Goal: Task Accomplishment & Management: Manage account settings

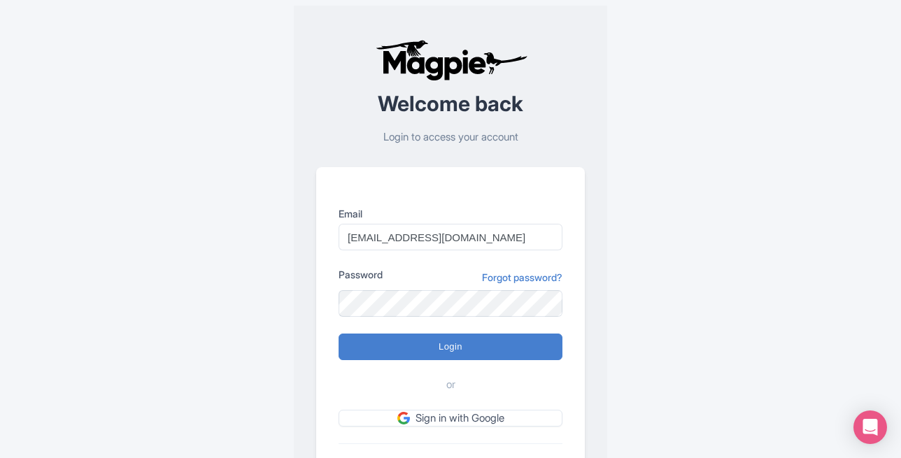
type input "Logging in..."
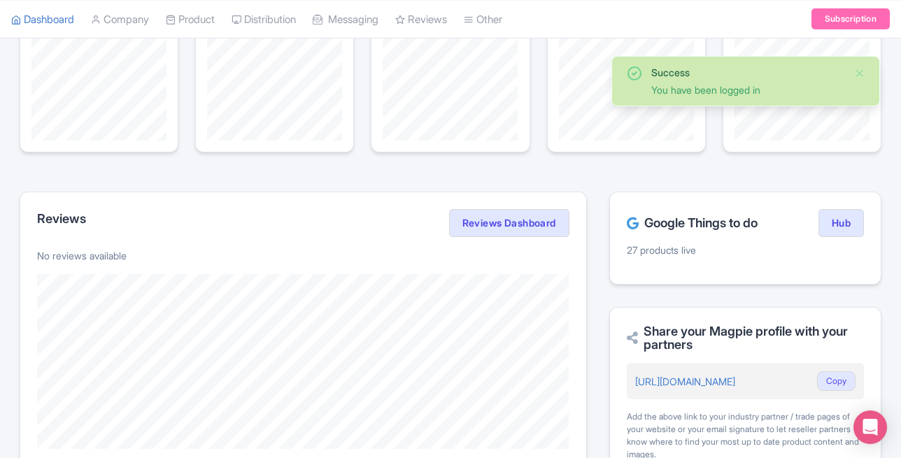
scroll to position [132, 0]
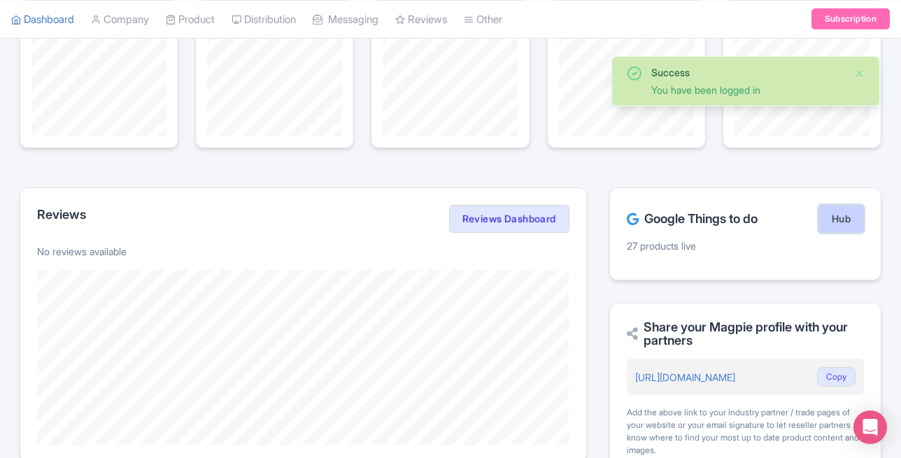
click at [849, 218] on link "Hub" at bounding box center [840, 219] width 45 height 28
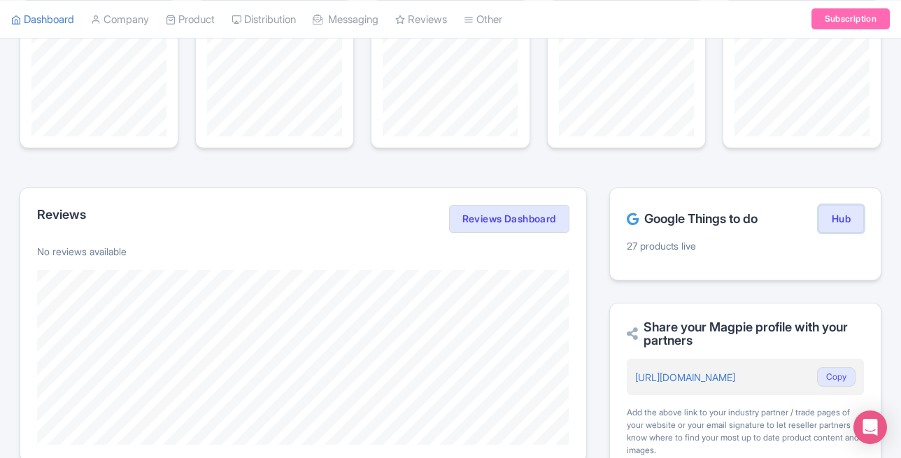
scroll to position [0, 0]
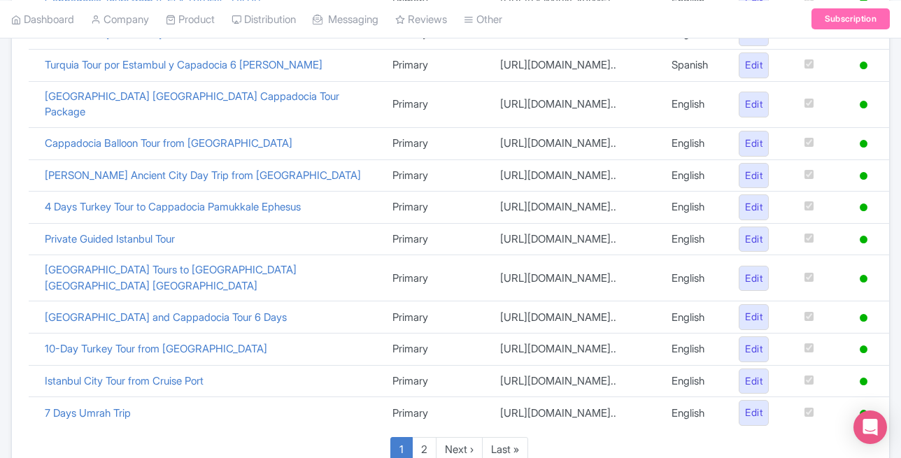
scroll to position [713, 0]
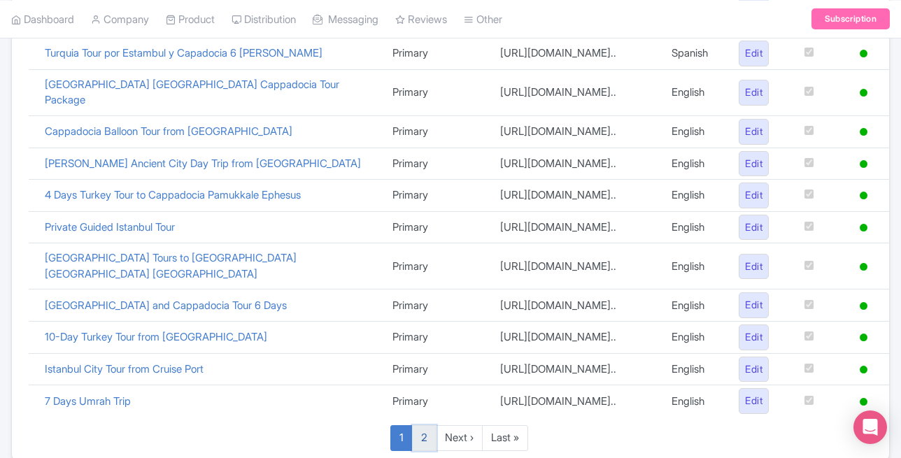
click at [428, 425] on link "2" at bounding box center [424, 438] width 24 height 26
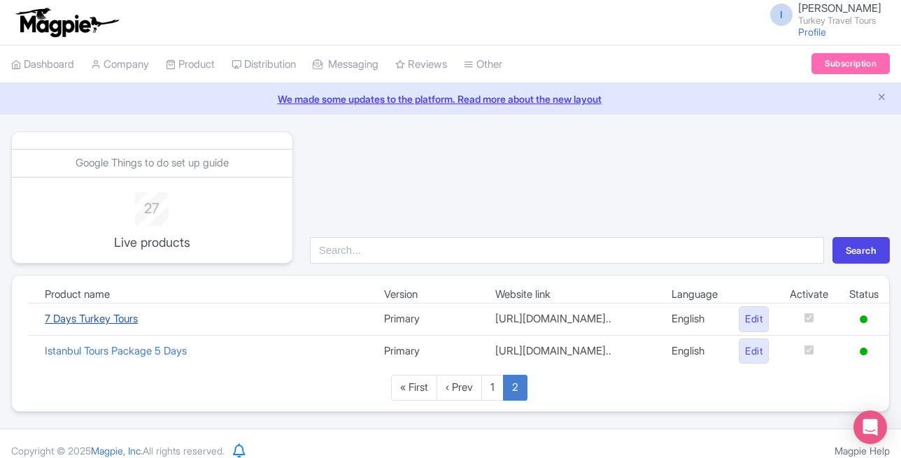
click at [98, 321] on link "7 Days Turkey Tours" at bounding box center [91, 318] width 93 height 13
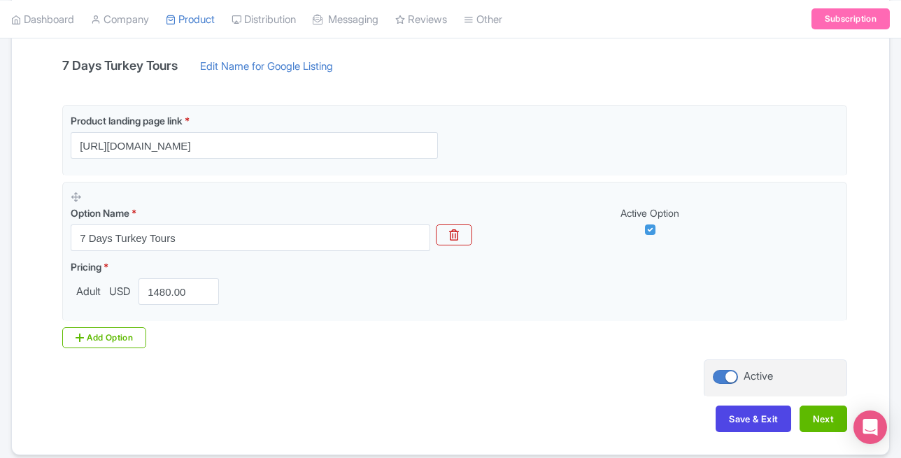
scroll to position [355, 0]
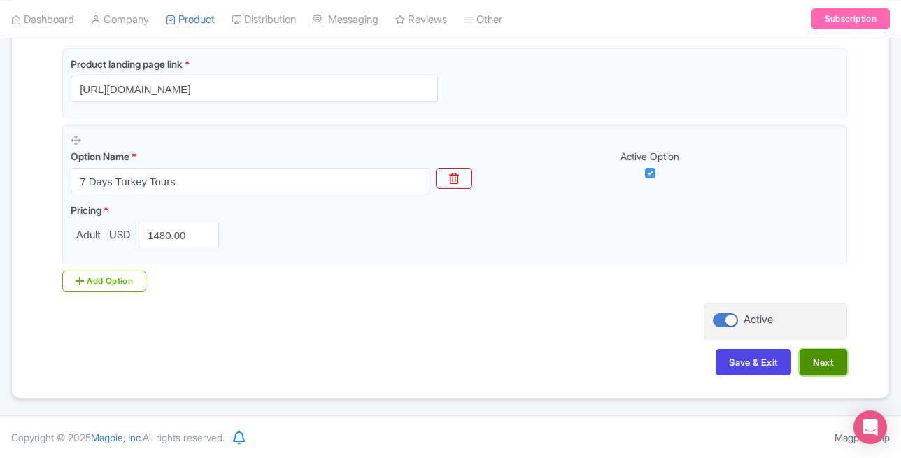
click at [835, 364] on button "Next" at bounding box center [824, 362] width 48 height 27
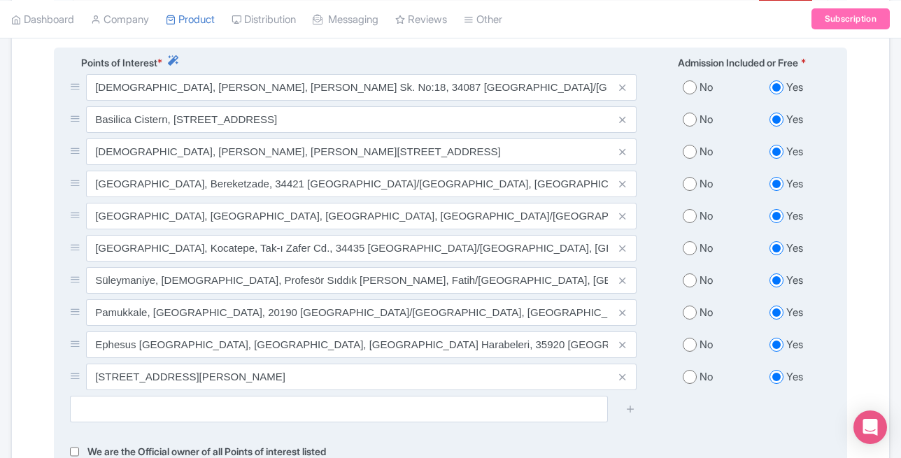
scroll to position [573, 0]
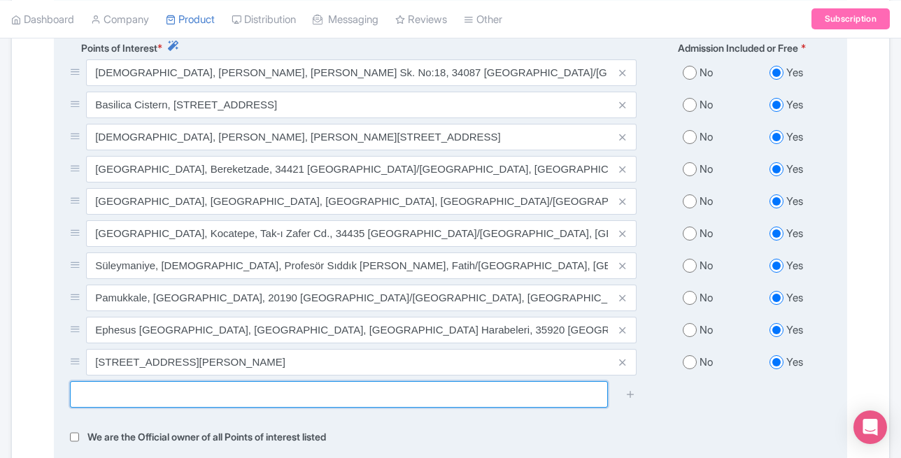
click at [292, 381] on input "text" at bounding box center [339, 394] width 538 height 27
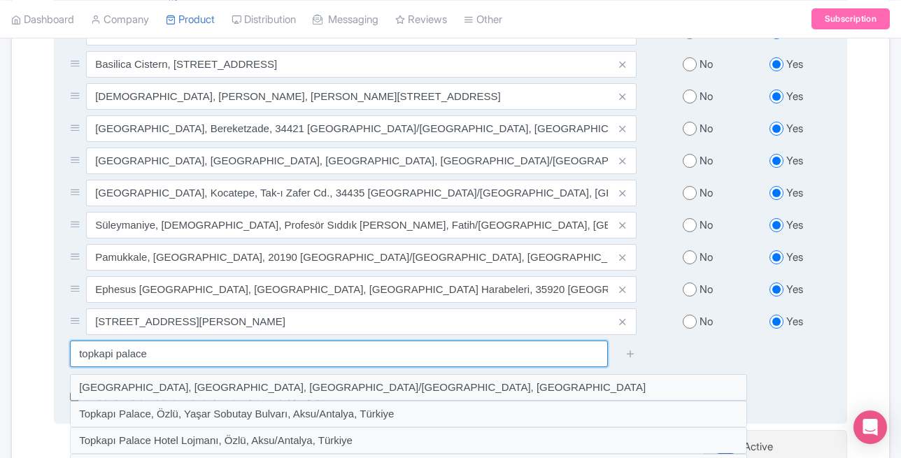
scroll to position [621, 0]
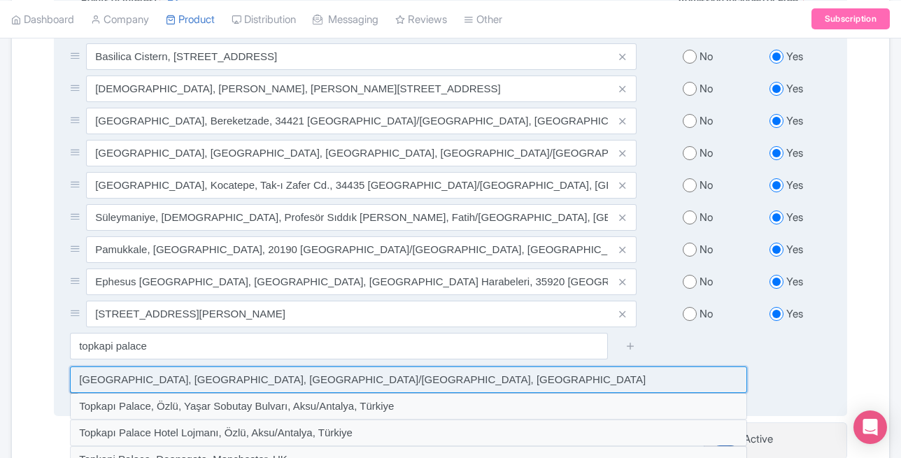
click at [254, 373] on input at bounding box center [408, 380] width 677 height 27
type input "[GEOGRAPHIC_DATA], [GEOGRAPHIC_DATA], [GEOGRAPHIC_DATA]/[GEOGRAPHIC_DATA], [GEO…"
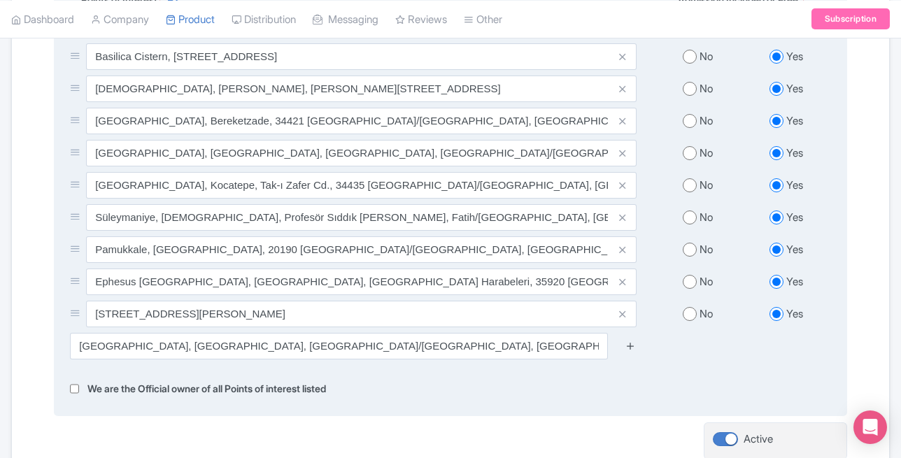
click at [632, 341] on icon at bounding box center [630, 346] width 10 height 10
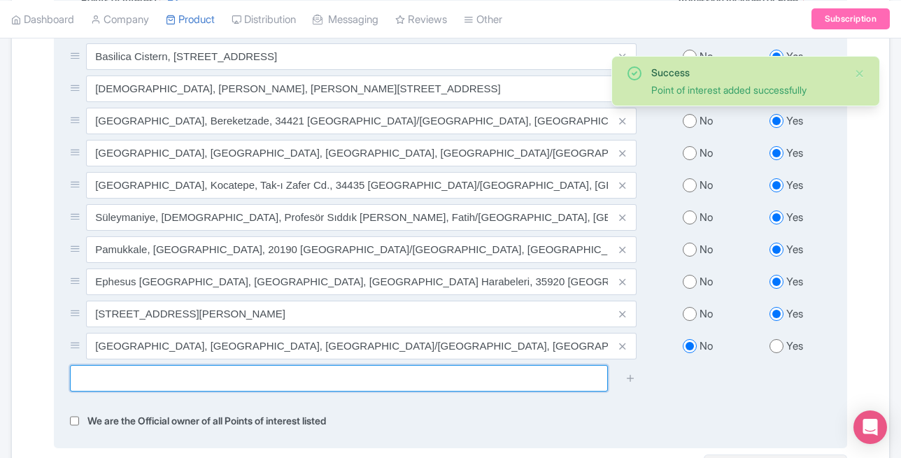
click at [282, 367] on input "text" at bounding box center [339, 378] width 538 height 27
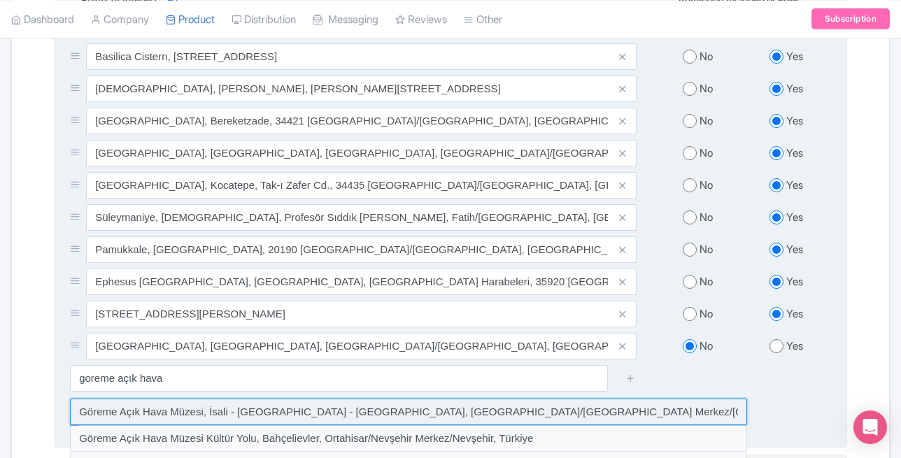
click at [201, 402] on input at bounding box center [408, 412] width 677 height 27
type input "Göreme Açık Hava Müzesi, İsali - Gaferli - Avcılar, Göreme/Nevşehir Merkez/Nevş…"
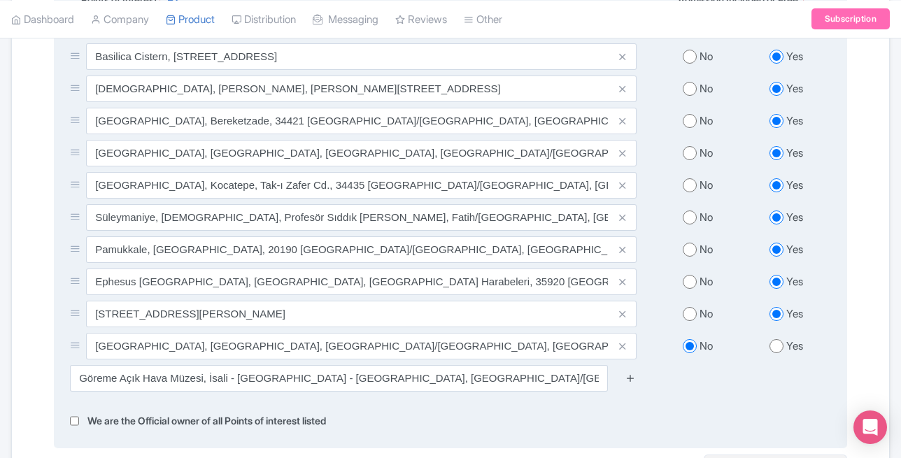
click at [629, 373] on icon at bounding box center [630, 378] width 10 height 10
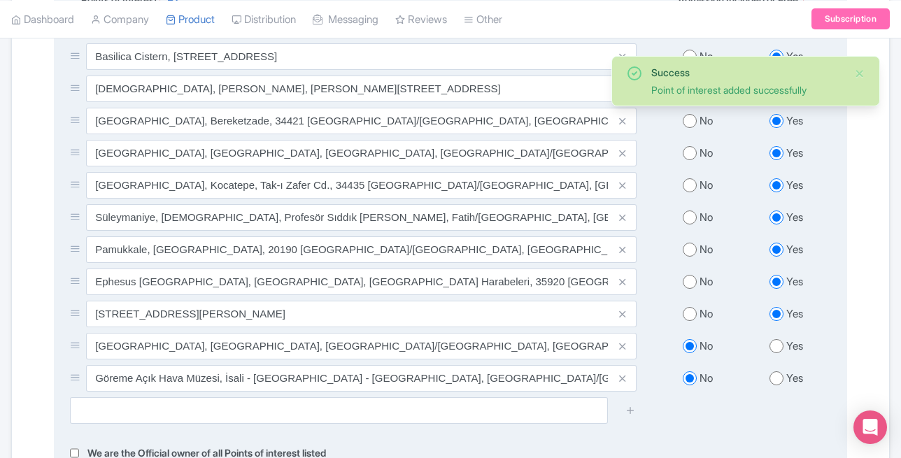
click at [779, 371] on input "radio" at bounding box center [776, 378] width 14 height 14
radio input "true"
click at [772, 339] on input "radio" at bounding box center [776, 346] width 14 height 14
radio input "true"
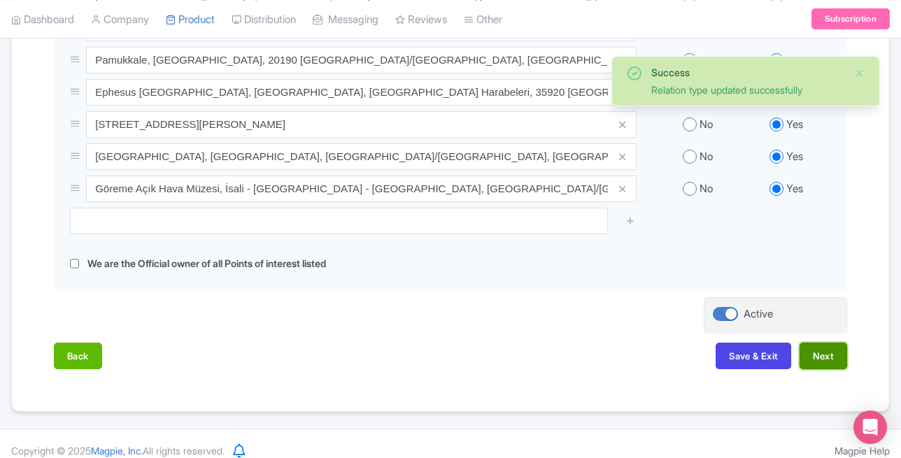
click at [823, 345] on button "Next" at bounding box center [824, 356] width 48 height 27
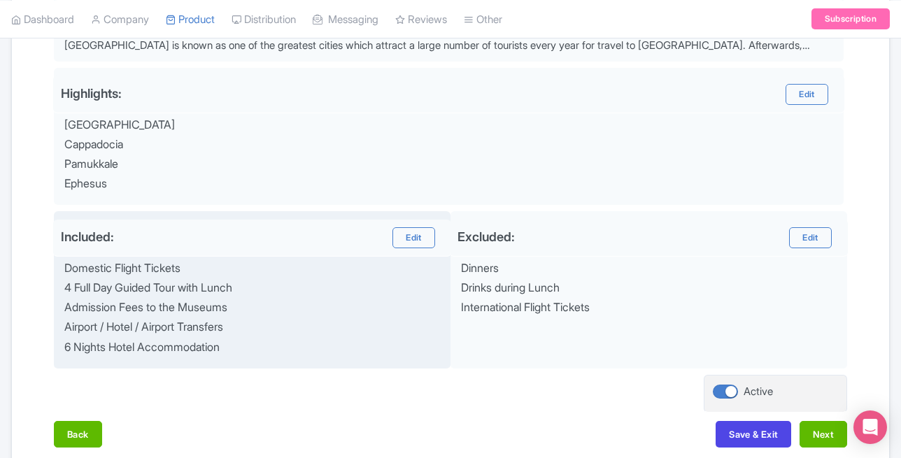
scroll to position [613, 0]
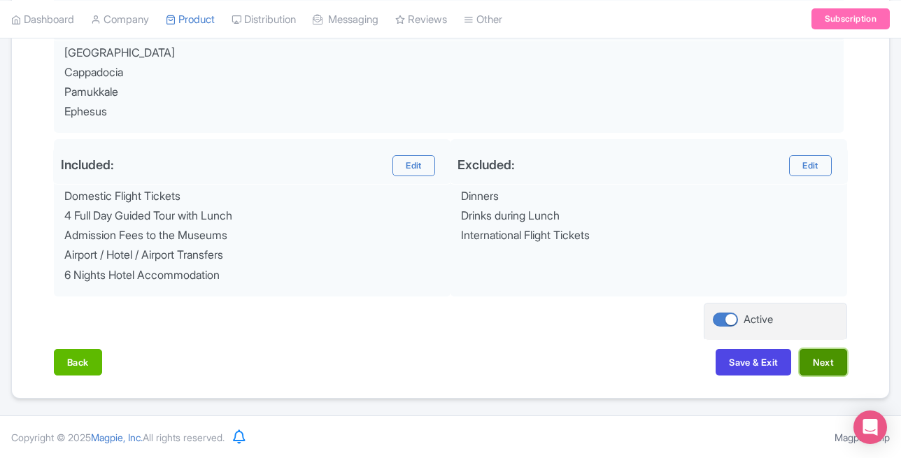
click at [830, 361] on button "Next" at bounding box center [824, 362] width 48 height 27
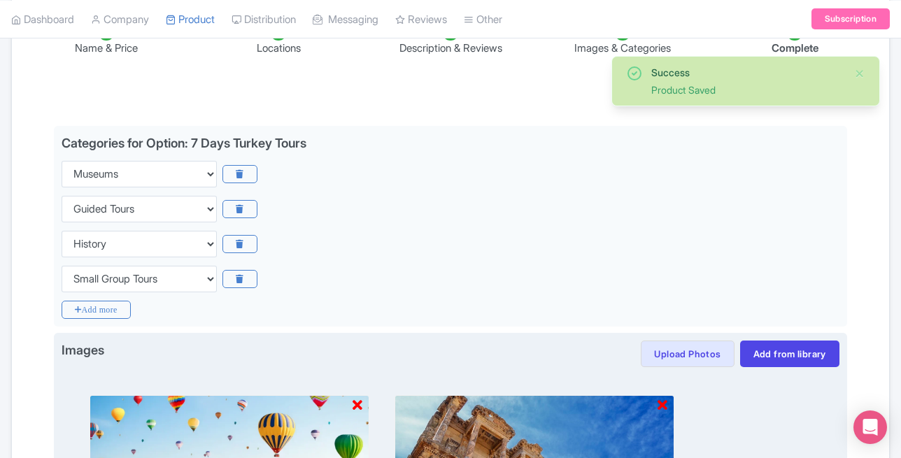
scroll to position [255, 0]
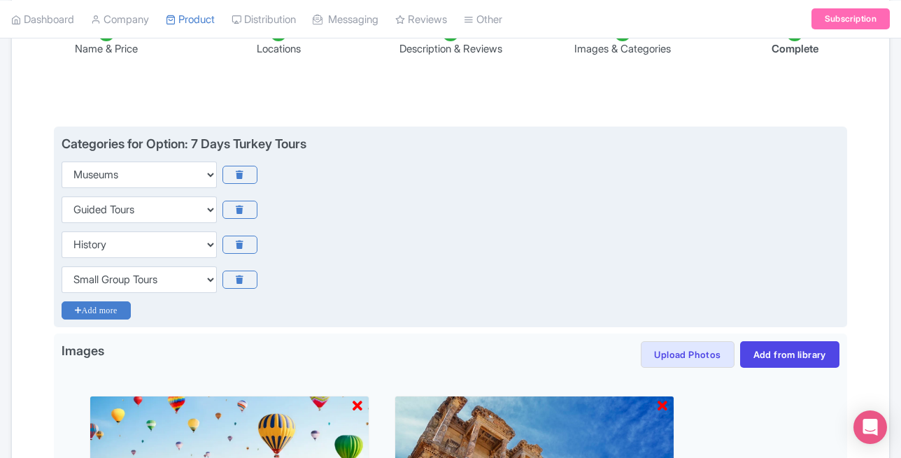
click at [90, 313] on icon "Add more" at bounding box center [96, 310] width 69 height 18
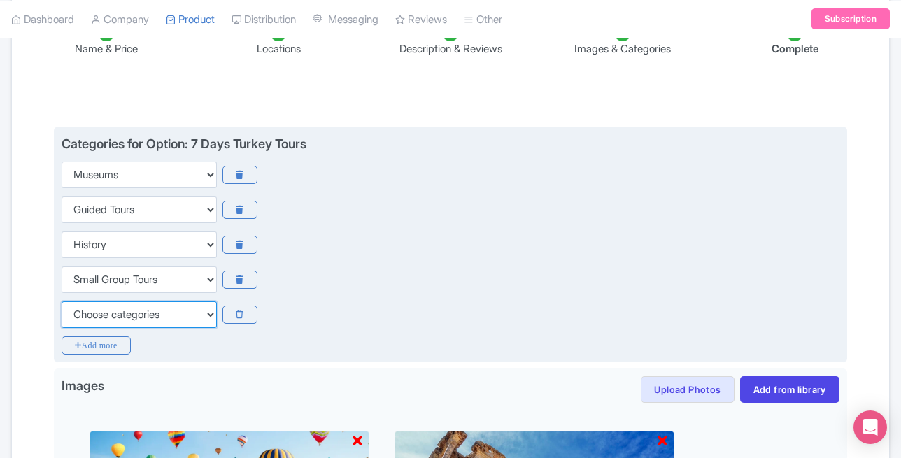
click at [92, 314] on select "Choose categories Adults Only Animals Audio Guide Beaches Bike Tours Boat Tours…" at bounding box center [139, 314] width 155 height 27
click at [244, 315] on icon at bounding box center [239, 315] width 34 height 18
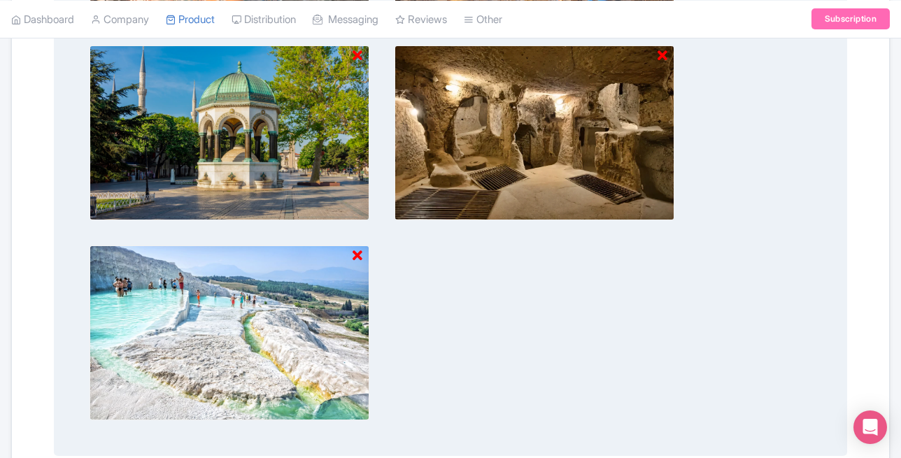
scroll to position [965, 0]
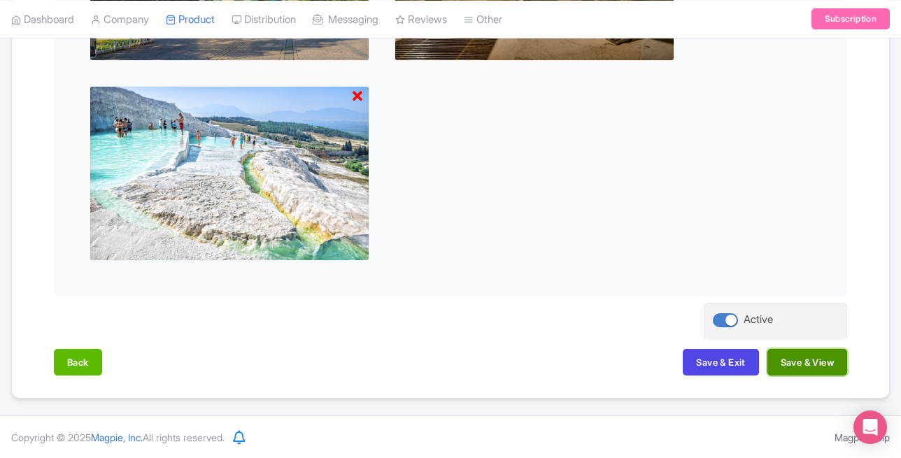
click at [823, 369] on button "Save & View" at bounding box center [807, 362] width 80 height 27
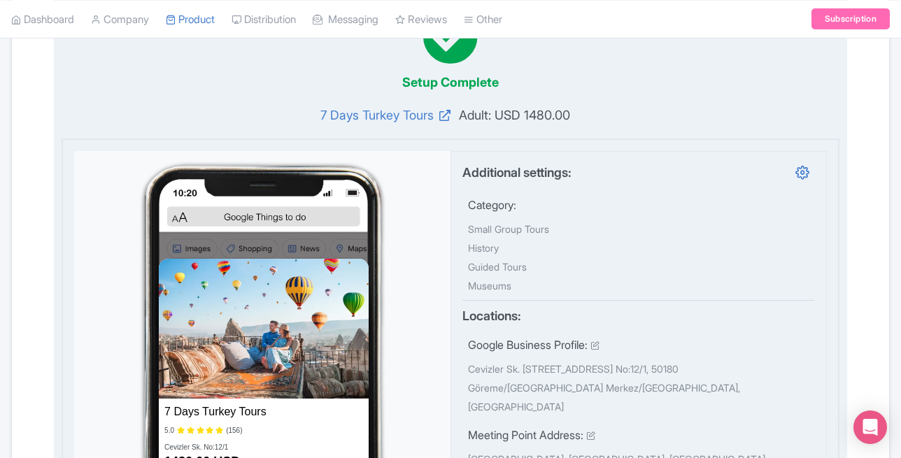
scroll to position [0, 0]
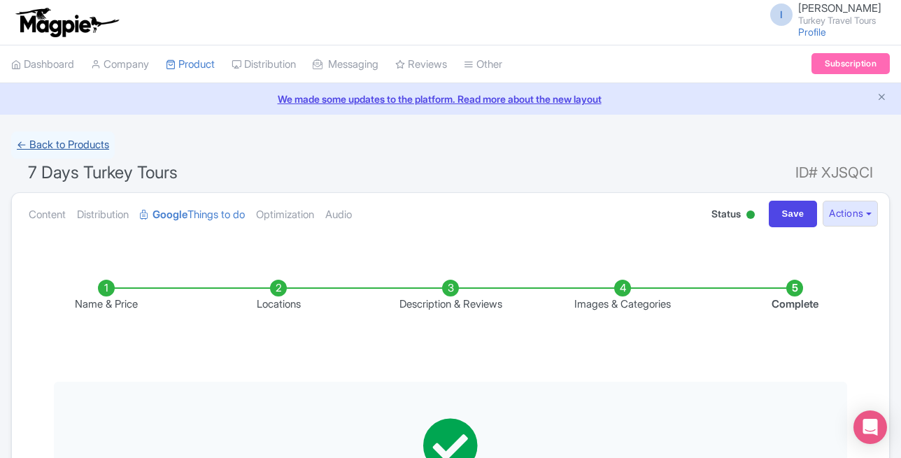
click at [83, 148] on link "← Back to Products" at bounding box center [63, 145] width 104 height 27
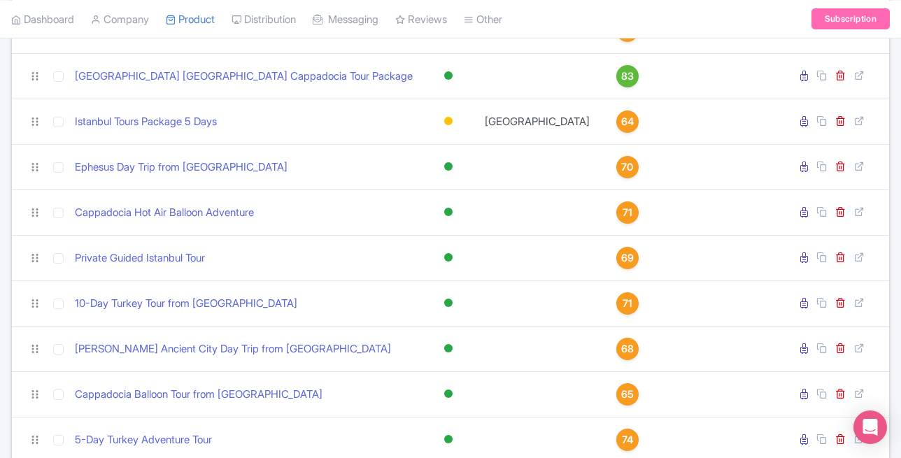
scroll to position [946, 0]
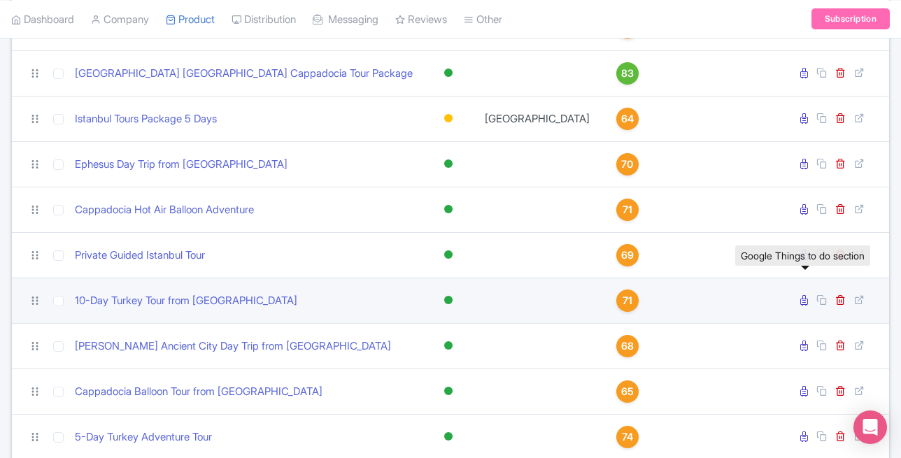
click at [802, 295] on icon at bounding box center [804, 300] width 8 height 10
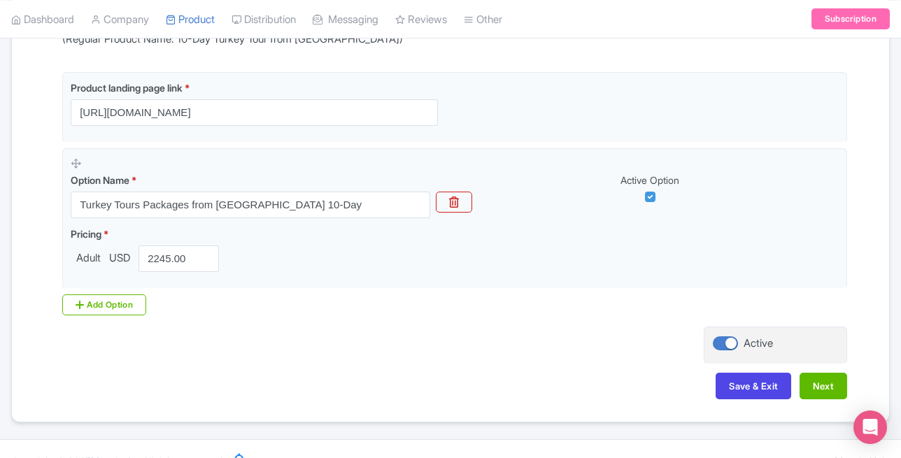
scroll to position [374, 0]
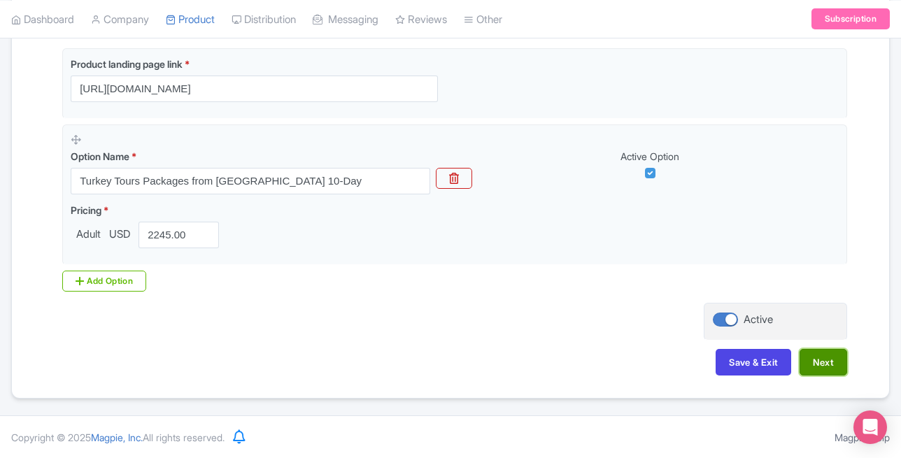
click at [827, 365] on button "Next" at bounding box center [824, 362] width 48 height 27
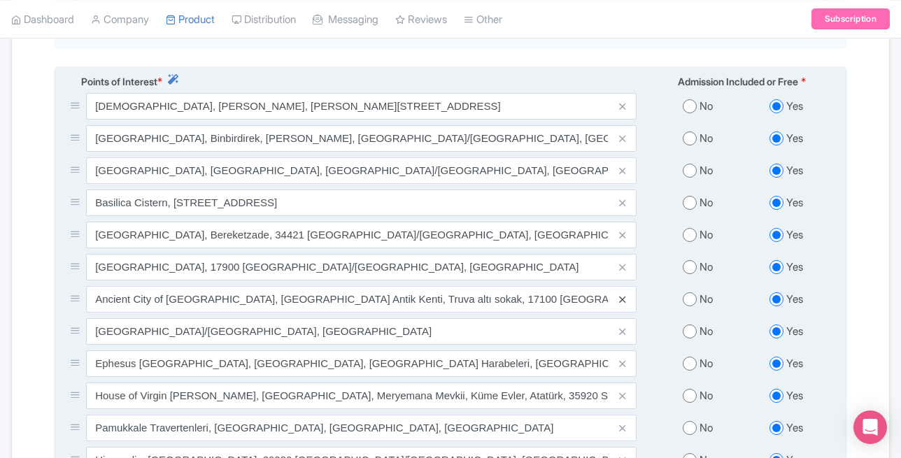
scroll to position [534, 0]
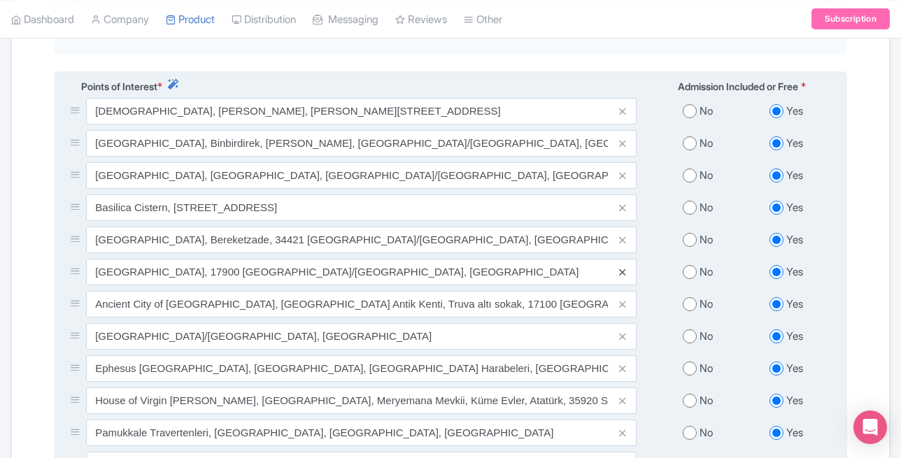
click at [625, 267] on icon at bounding box center [622, 272] width 6 height 10
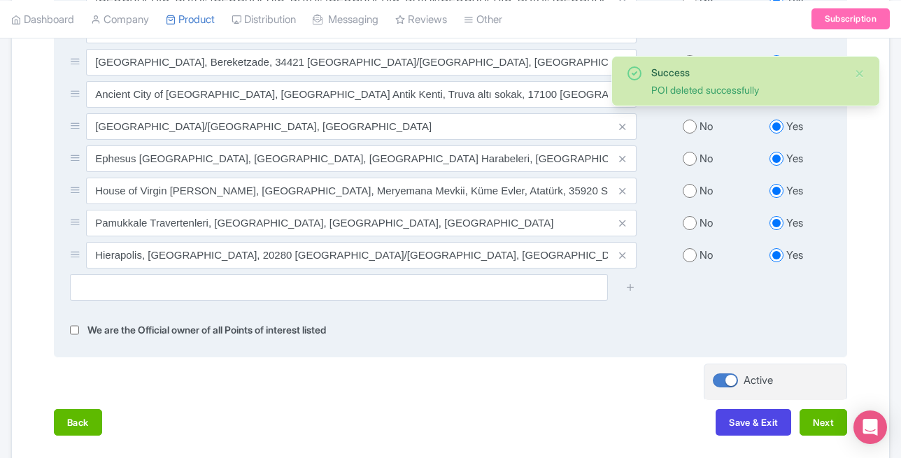
scroll to position [779, 0]
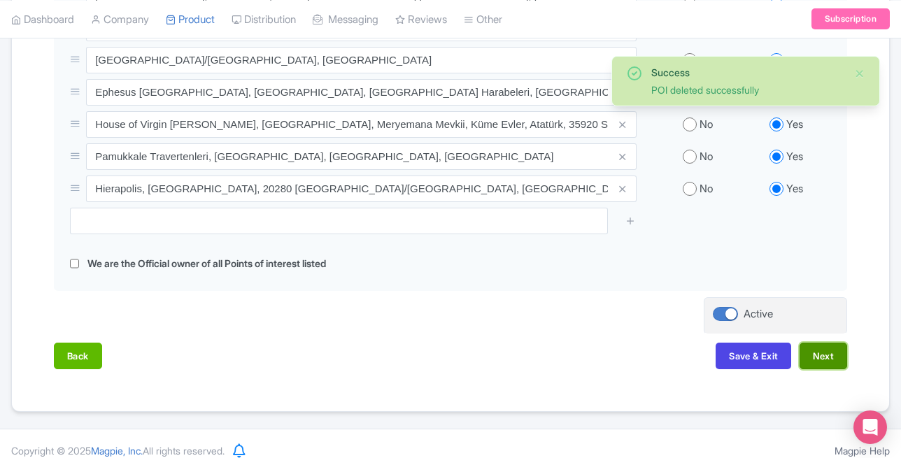
click at [811, 343] on button "Next" at bounding box center [824, 356] width 48 height 27
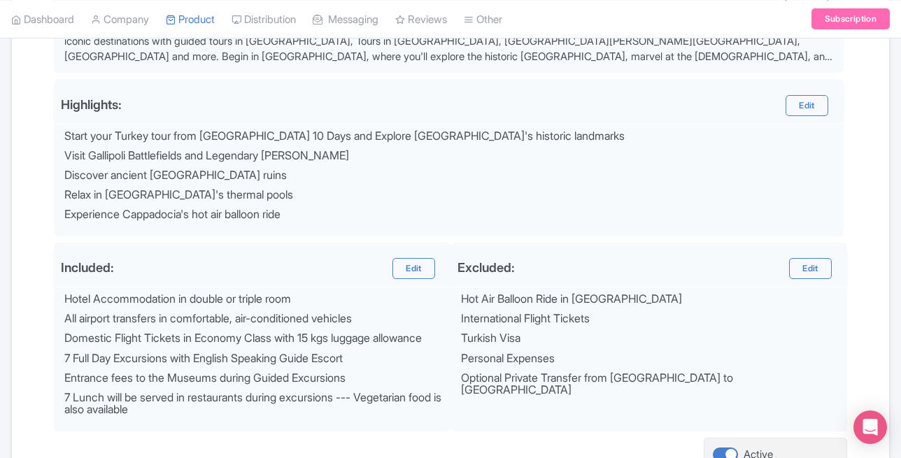
scroll to position [678, 0]
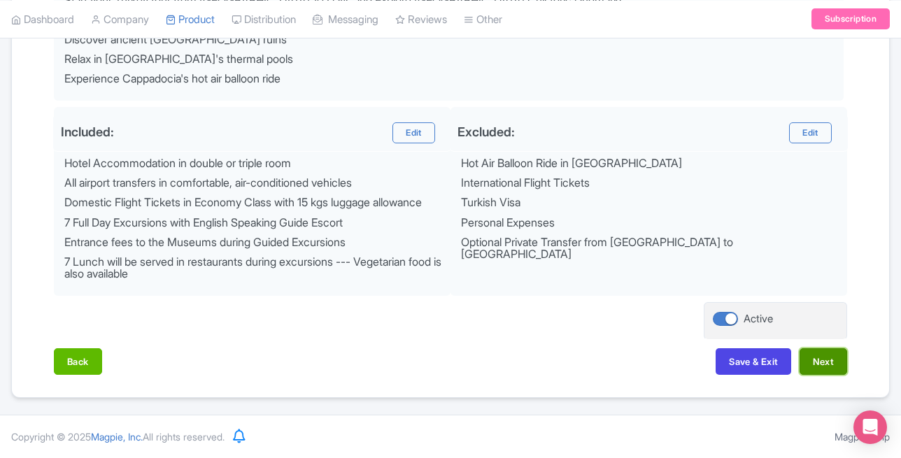
click at [828, 366] on button "Next" at bounding box center [824, 361] width 48 height 27
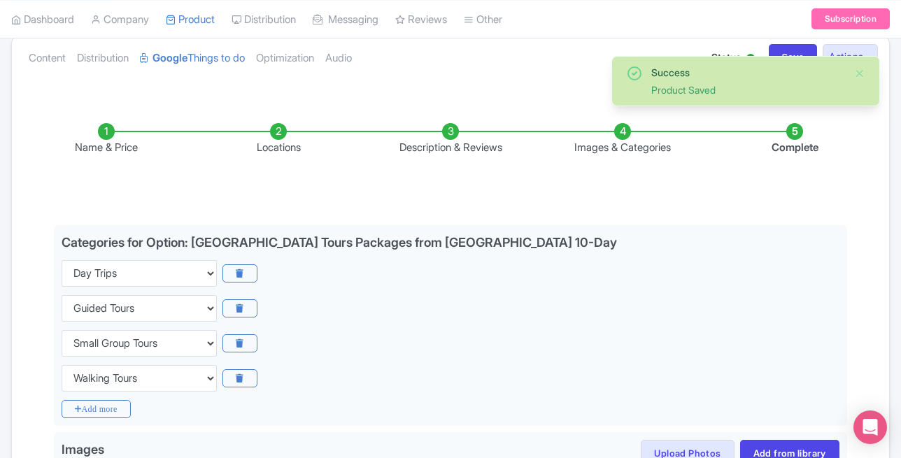
scroll to position [158, 0]
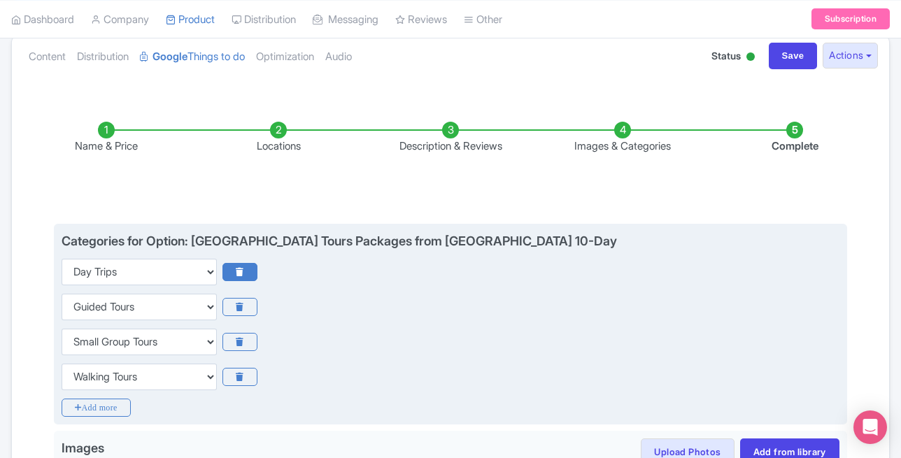
click at [246, 266] on icon at bounding box center [239, 272] width 34 height 18
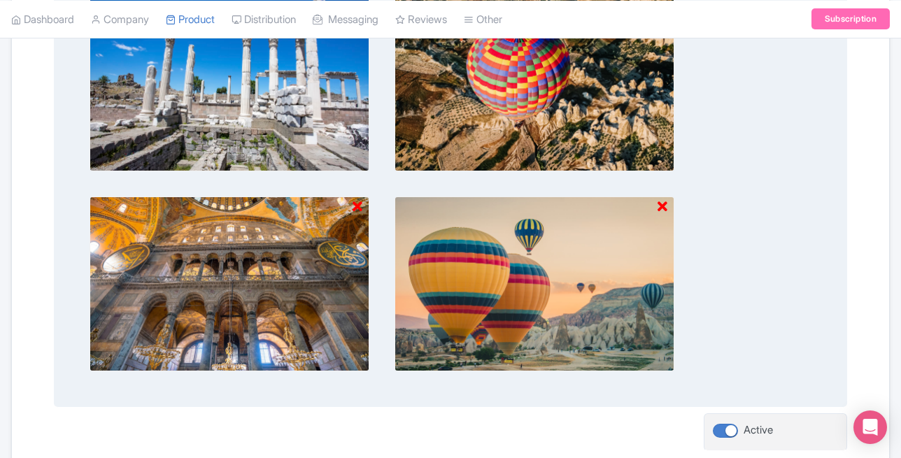
scroll to position [730, 0]
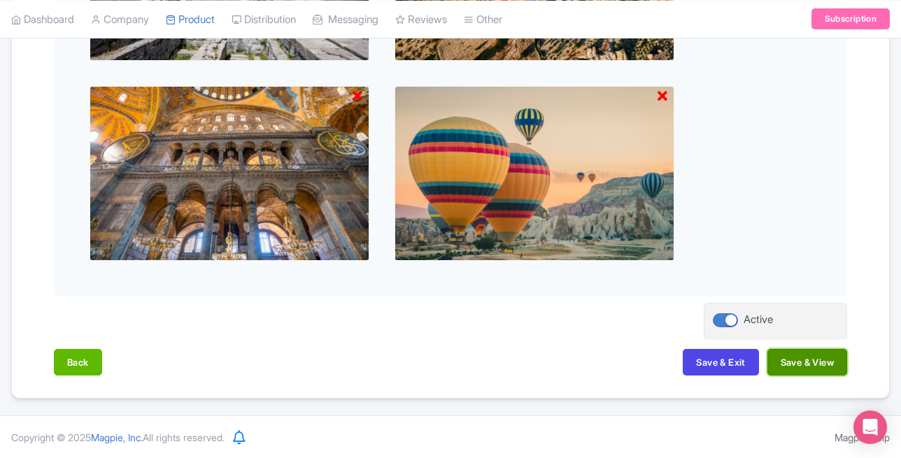
click at [800, 366] on button "Save & View" at bounding box center [807, 362] width 80 height 27
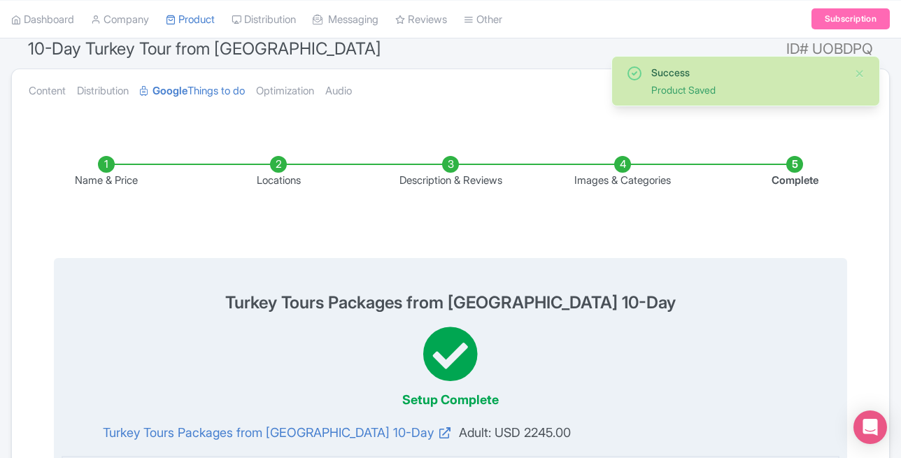
scroll to position [0, 0]
